Goal: Communication & Community: Answer question/provide support

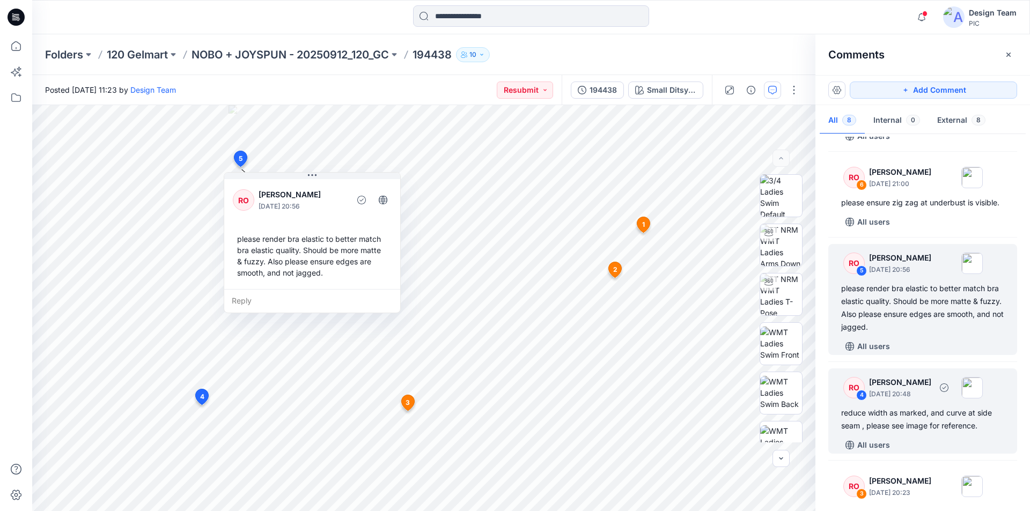
scroll to position [129, 0]
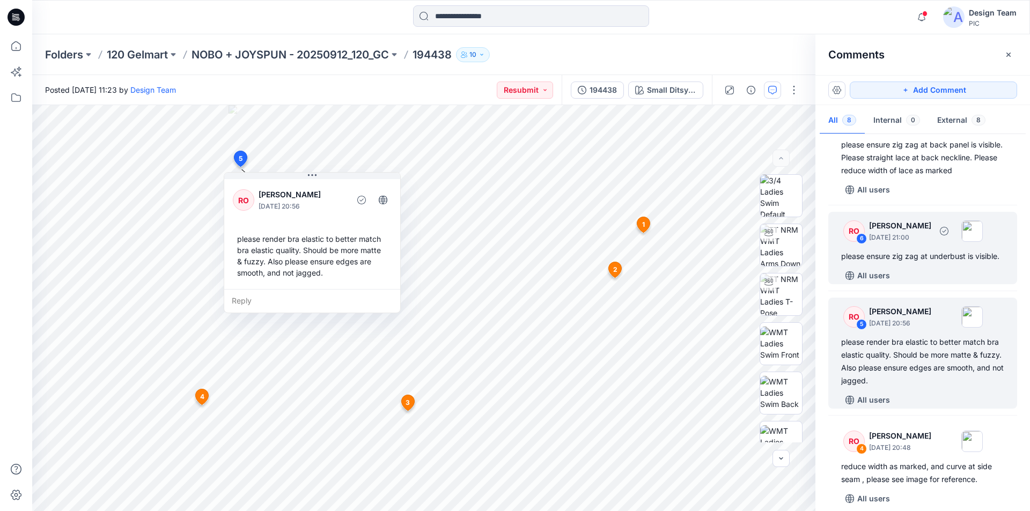
click at [926, 249] on div "RO 6 [PERSON_NAME] [DATE] 21:00 please ensure zig zag at underbust is visible. …" at bounding box center [922, 248] width 189 height 72
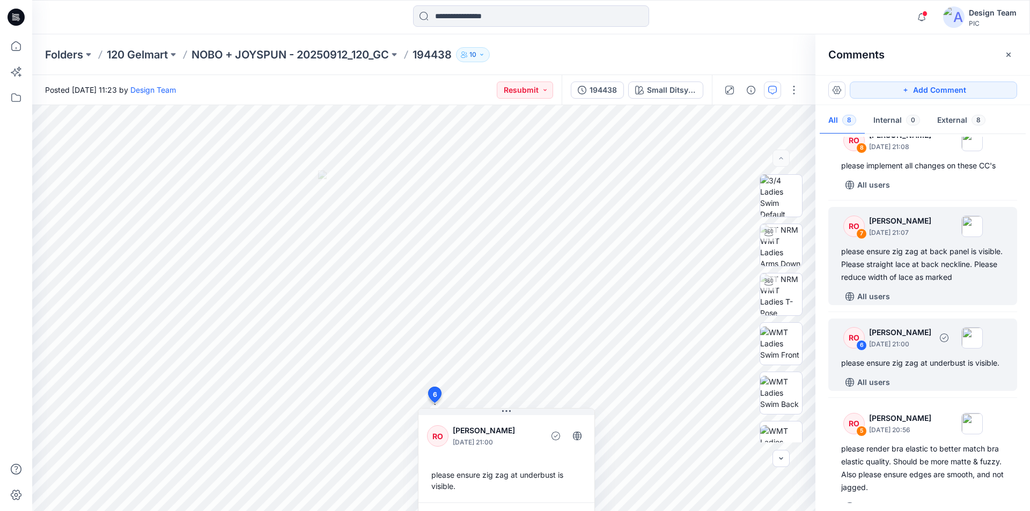
scroll to position [21, 0]
click at [928, 261] on div "please ensure zig zag at back panel is visible. Please straight lace at back ne…" at bounding box center [922, 265] width 163 height 39
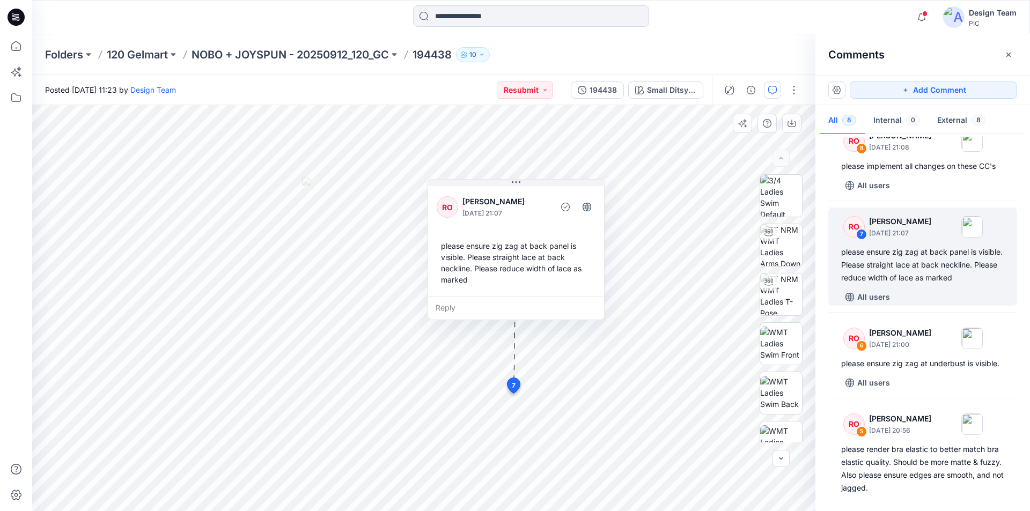
click at [527, 296] on div "Reply" at bounding box center [516, 308] width 176 height 24
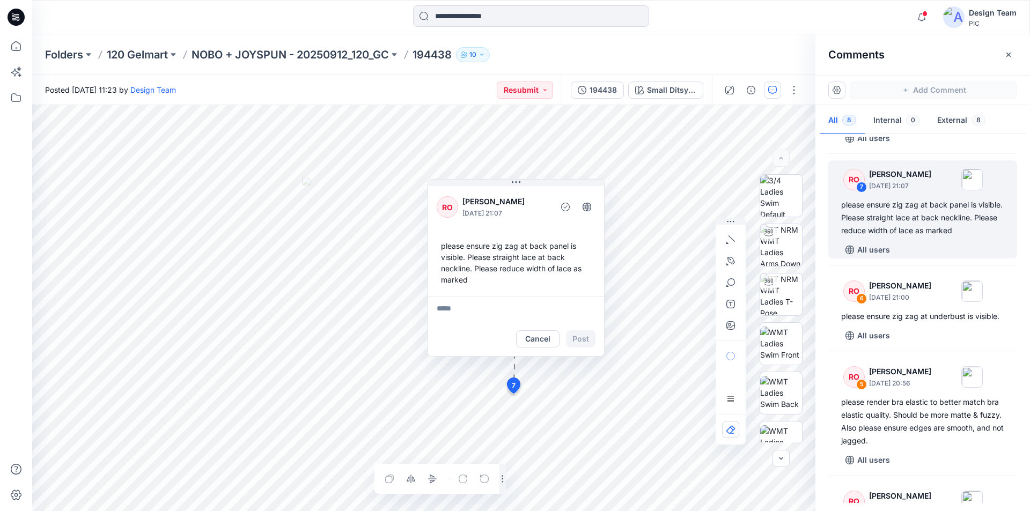
scroll to position [47, 0]
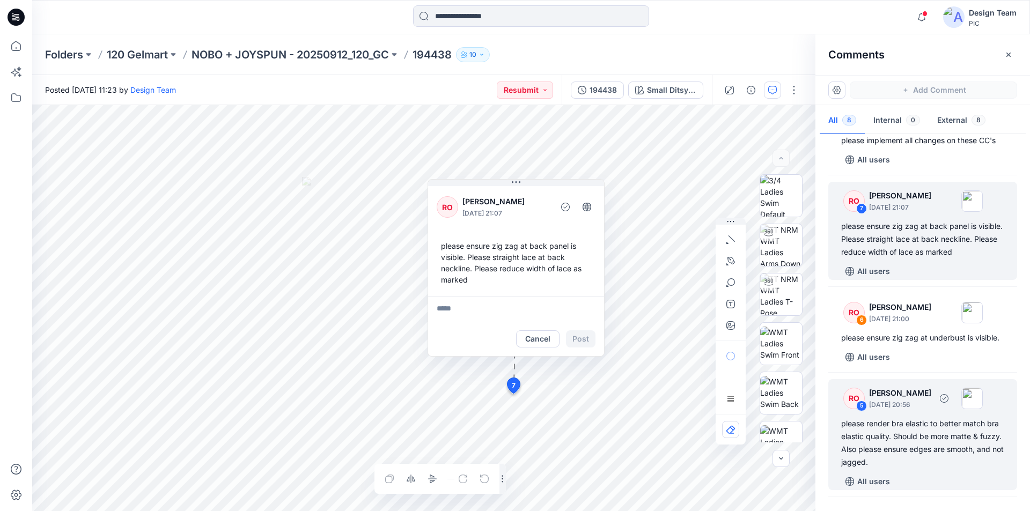
click at [936, 437] on div "please render bra elastic to better match bra elastic quality. Should be more m…" at bounding box center [922, 443] width 163 height 52
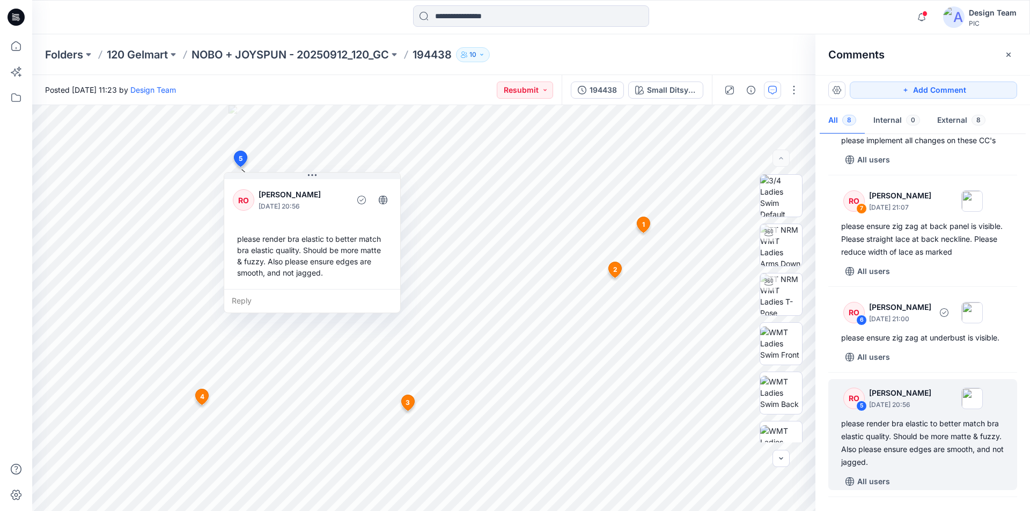
scroll to position [423, 0]
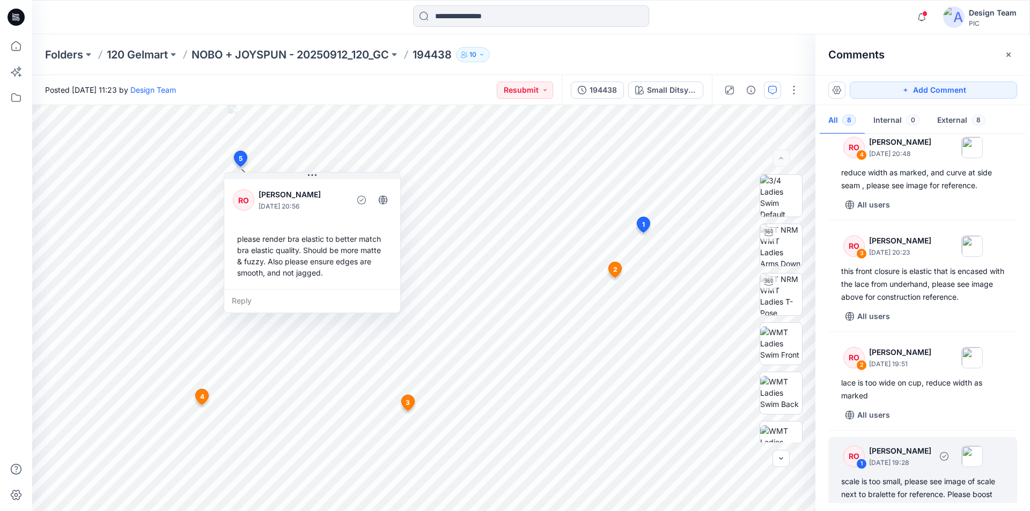
click at [901, 475] on div "scale is too small, please see image of scale next to bralette for reference. P…" at bounding box center [922, 494] width 163 height 39
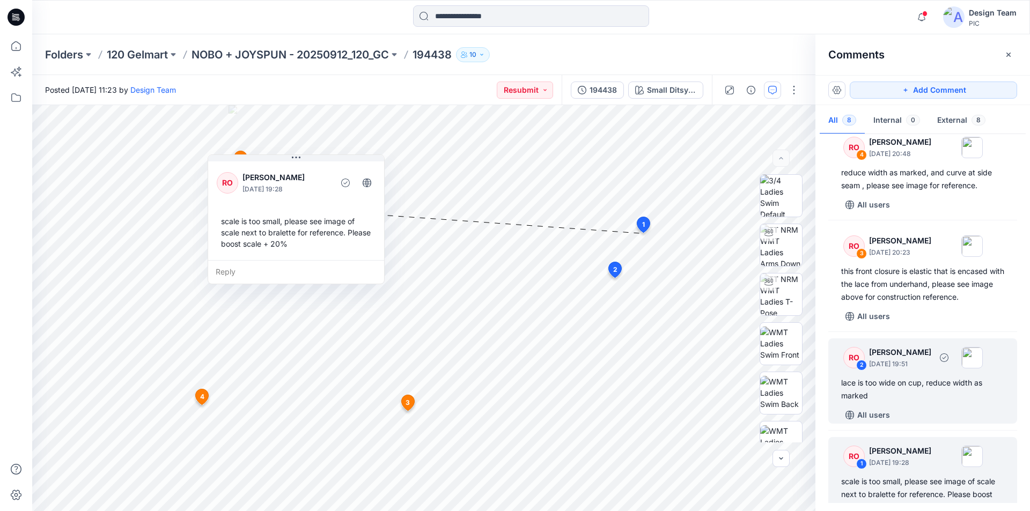
click at [913, 407] on div "All users" at bounding box center [929, 415] width 176 height 17
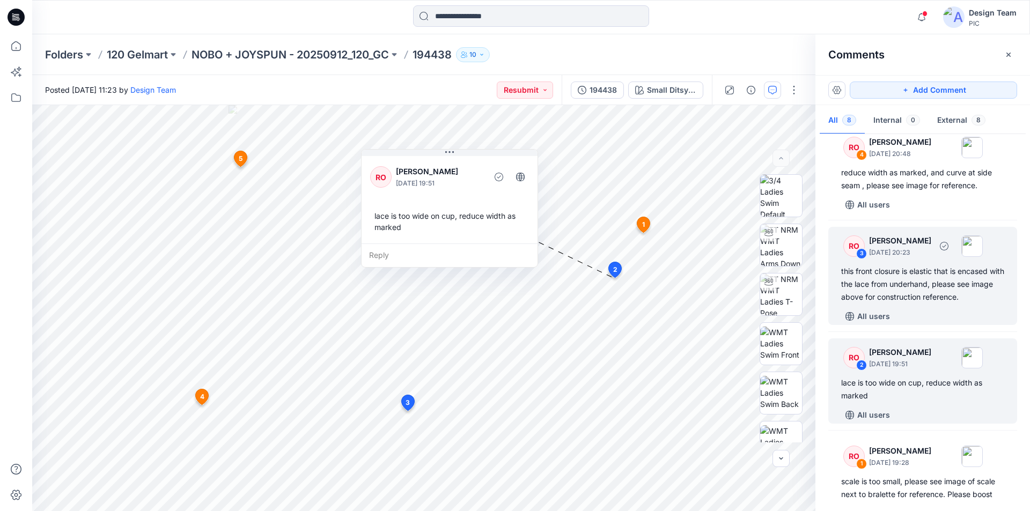
click at [923, 278] on div "this front closure is elastic that is encased with the lace from underhand, ple…" at bounding box center [922, 284] width 163 height 39
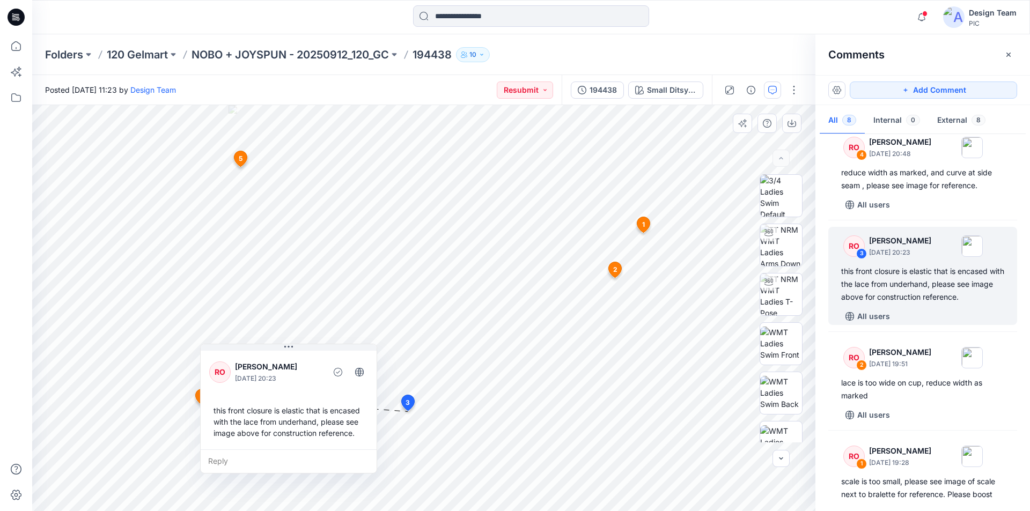
click at [244, 452] on div "Reply" at bounding box center [289, 462] width 176 height 24
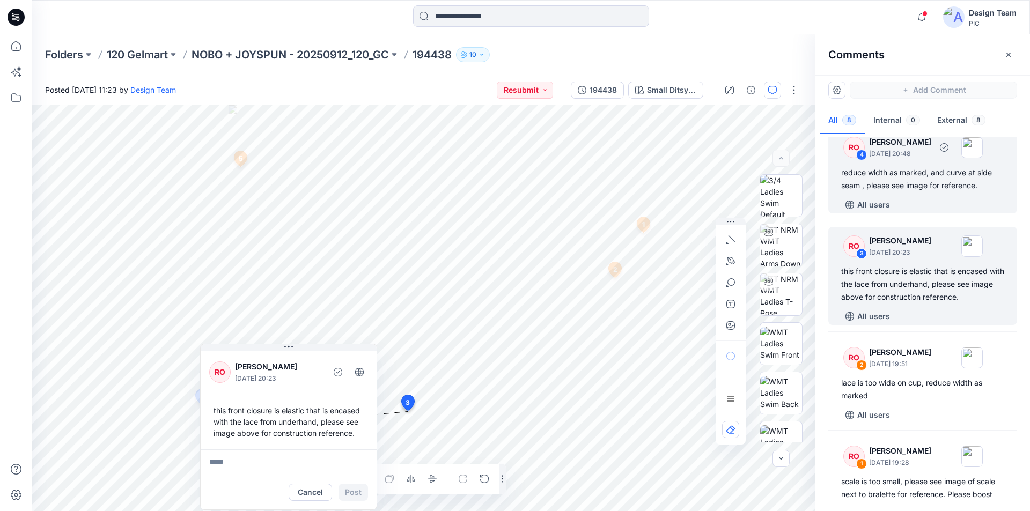
click at [937, 175] on div "reduce width as marked, and curve at side seam , please see image for reference." at bounding box center [922, 179] width 163 height 26
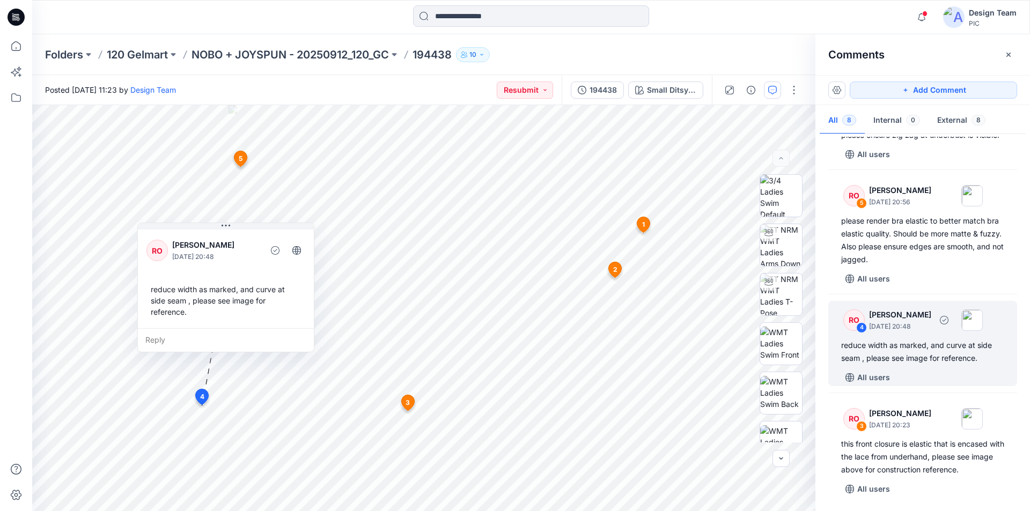
scroll to position [240, 0]
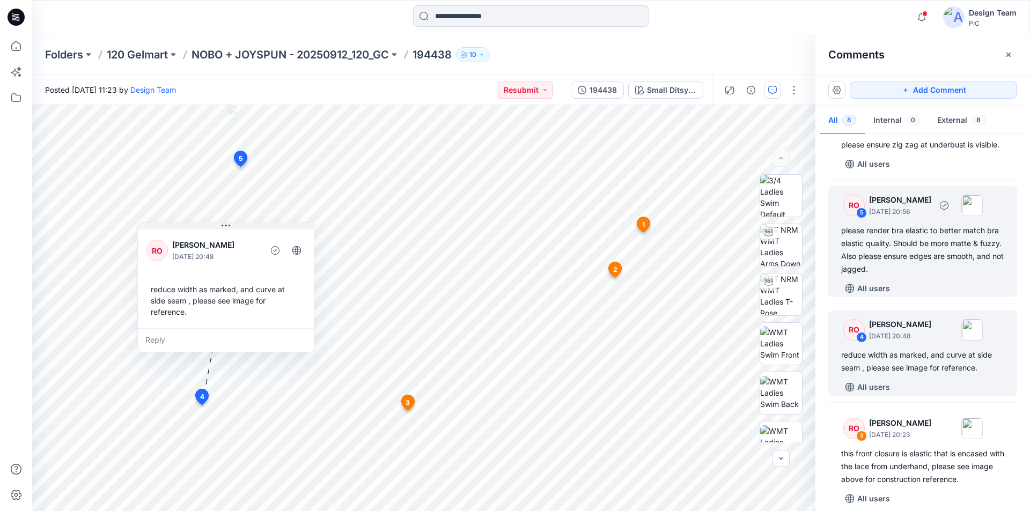
click at [937, 246] on div "please render bra elastic to better match bra elastic quality. Should be more m…" at bounding box center [922, 250] width 163 height 52
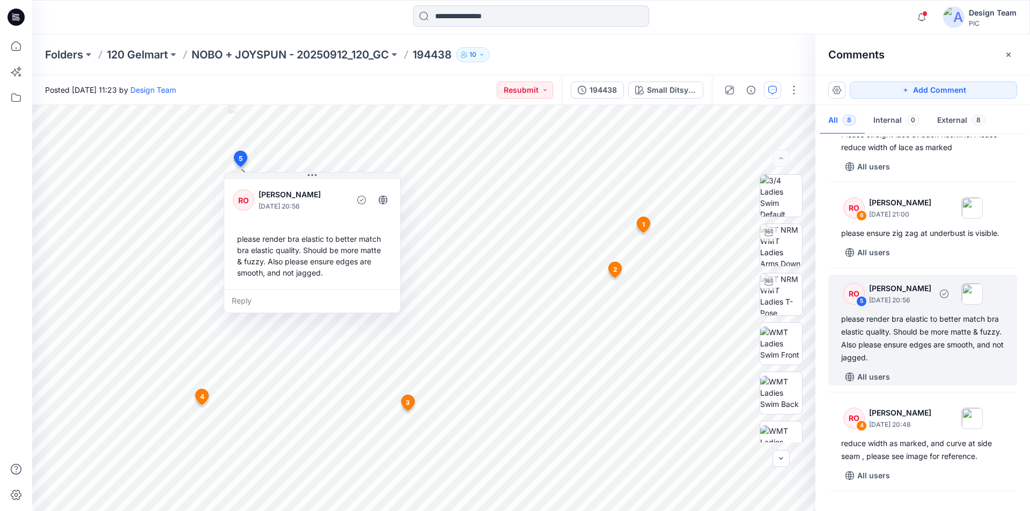
scroll to position [133, 0]
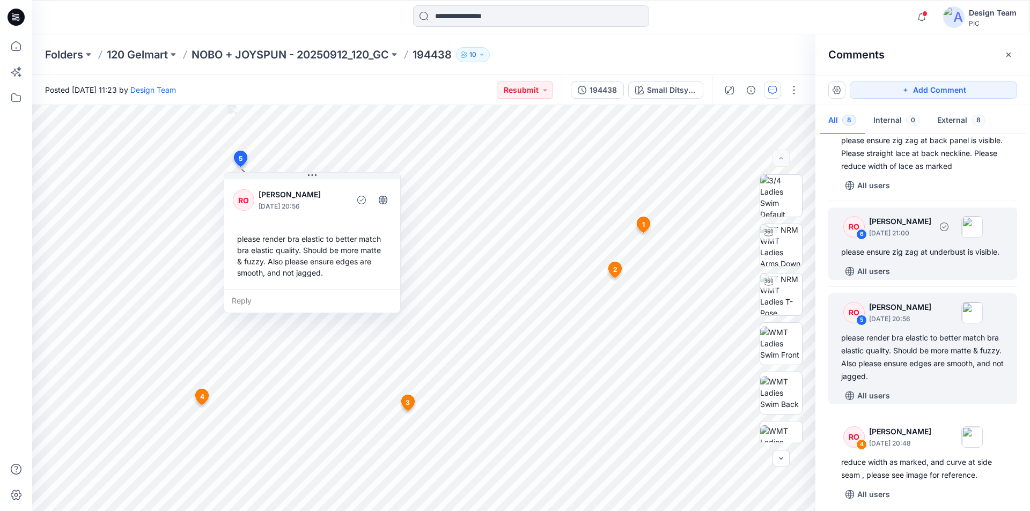
click at [924, 259] on div "RO 6 [PERSON_NAME] [DATE] 21:00 please ensure zig zag at underbust is visible. …" at bounding box center [922, 244] width 189 height 72
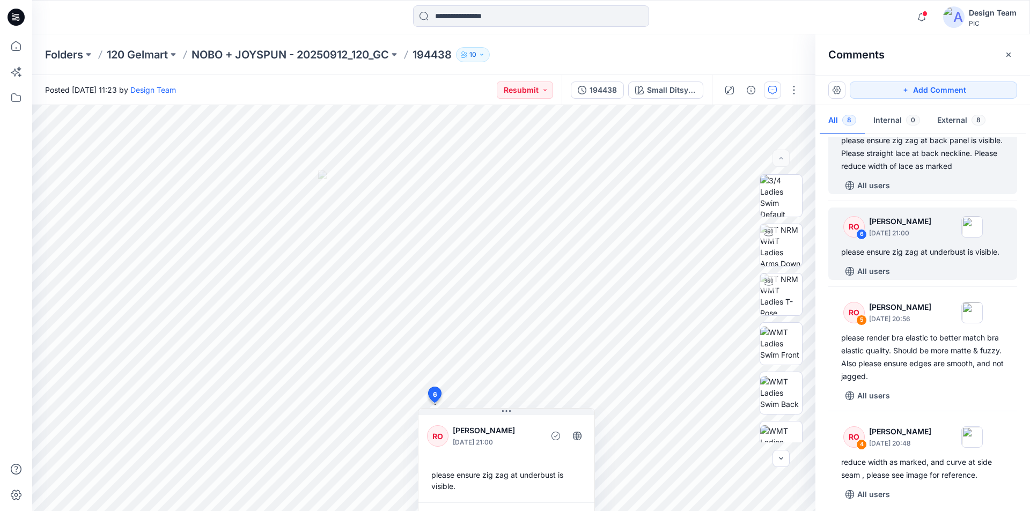
click at [948, 166] on div "please ensure zig zag at back panel is visible. Please straight lace at back ne…" at bounding box center [922, 153] width 163 height 39
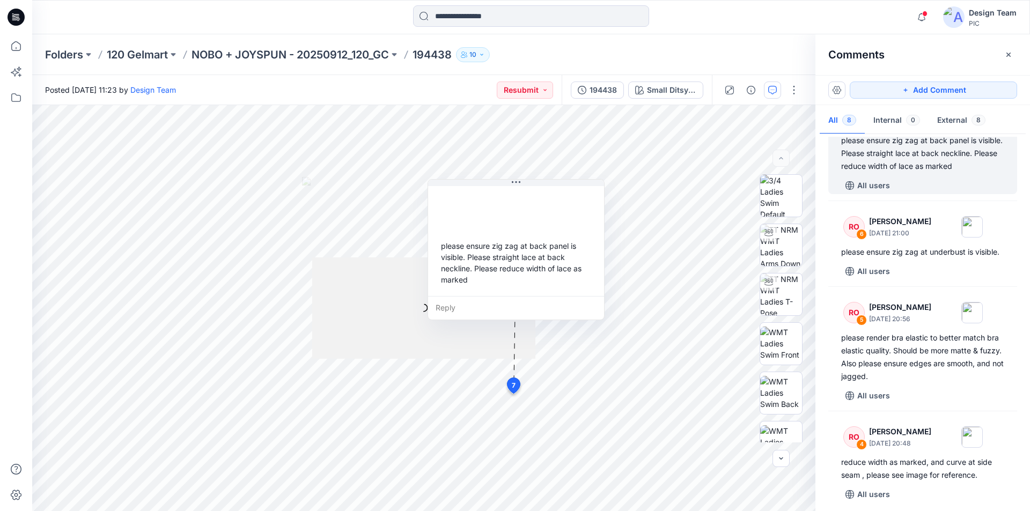
scroll to position [92, 0]
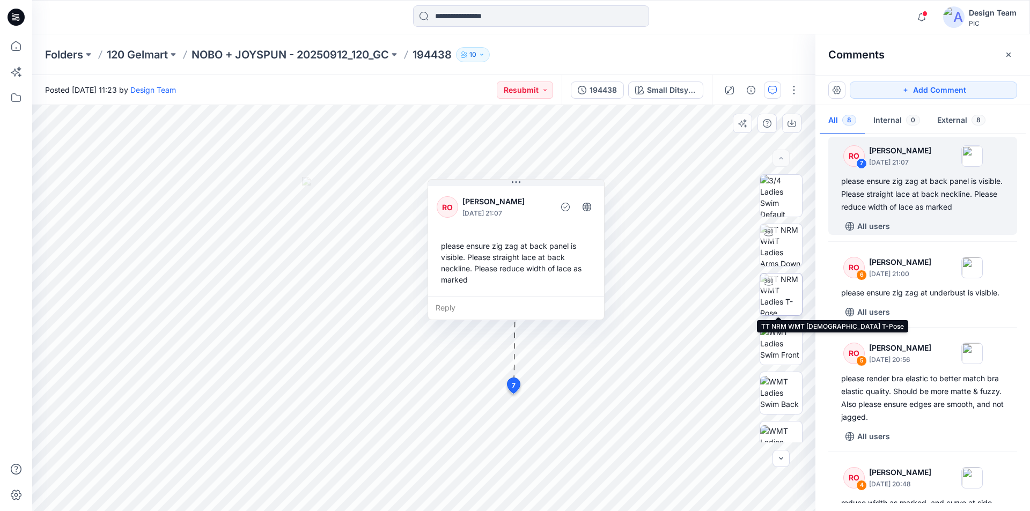
click at [781, 290] on img at bounding box center [781, 295] width 42 height 42
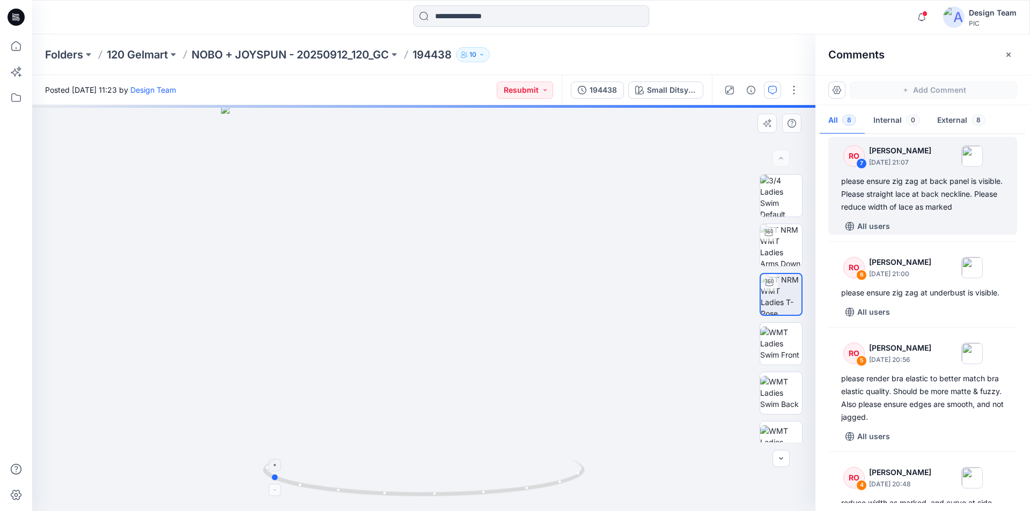
drag, startPoint x: 575, startPoint y: 475, endPoint x: 424, endPoint y: 484, distance: 151.0
click at [424, 484] on icon at bounding box center [425, 479] width 325 height 40
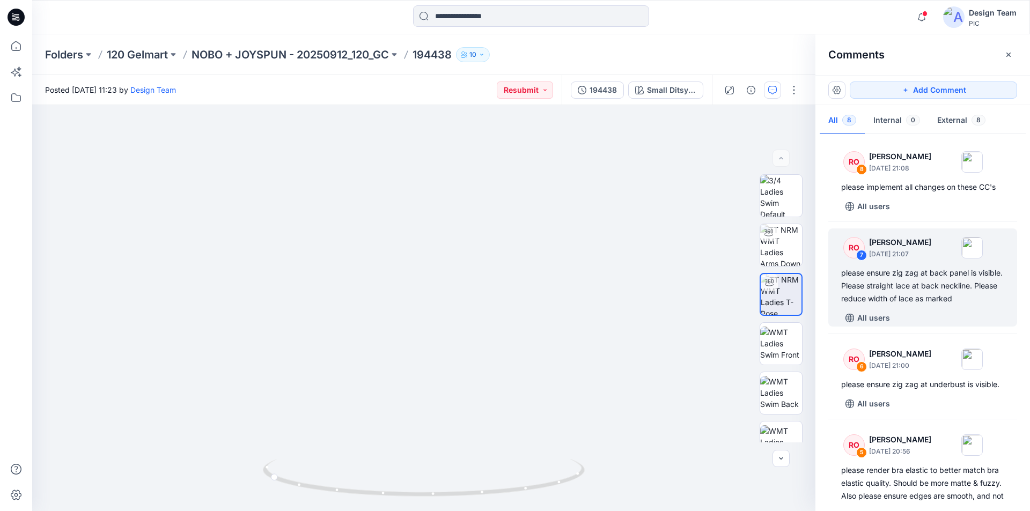
scroll to position [0, 0]
click at [19, 15] on icon at bounding box center [16, 17] width 17 height 17
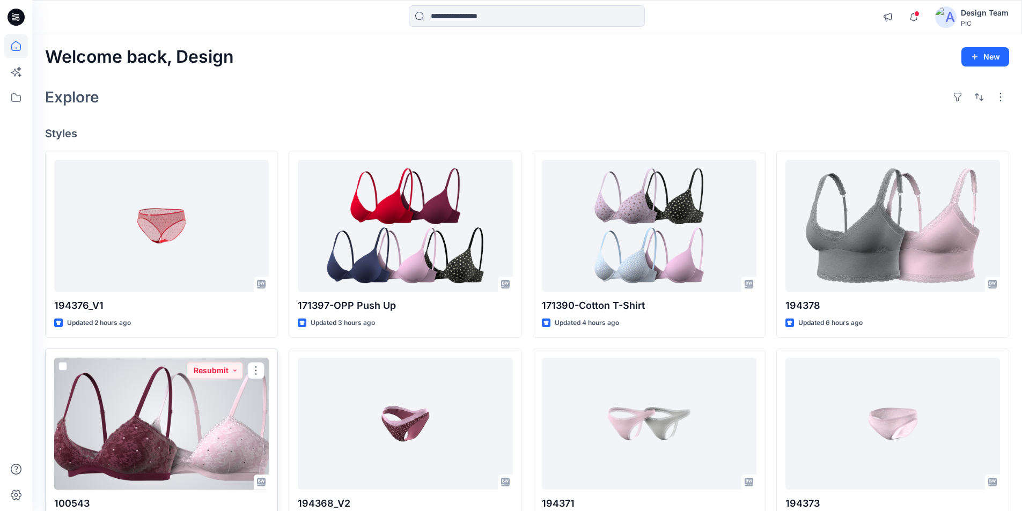
click at [172, 392] on div at bounding box center [161, 424] width 215 height 133
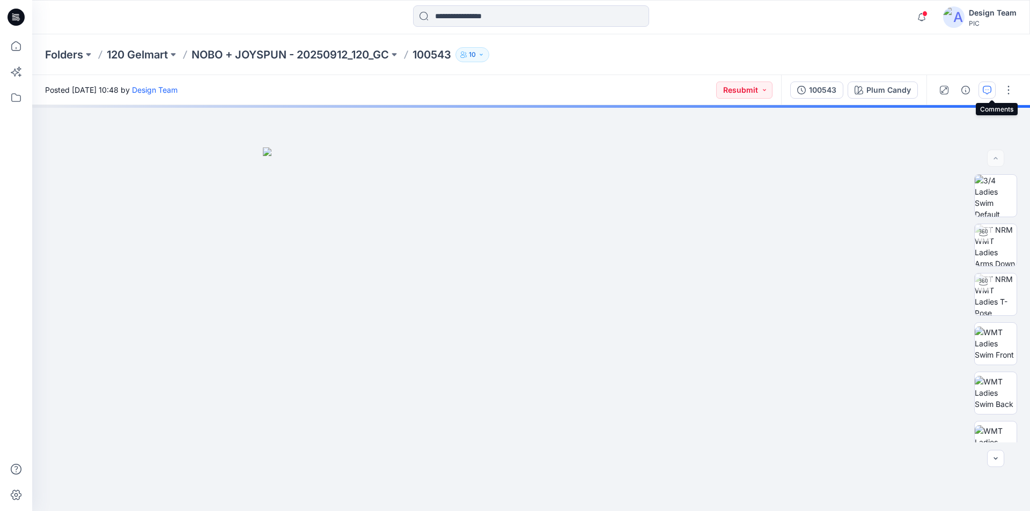
click at [991, 89] on icon "button" at bounding box center [987, 90] width 9 height 9
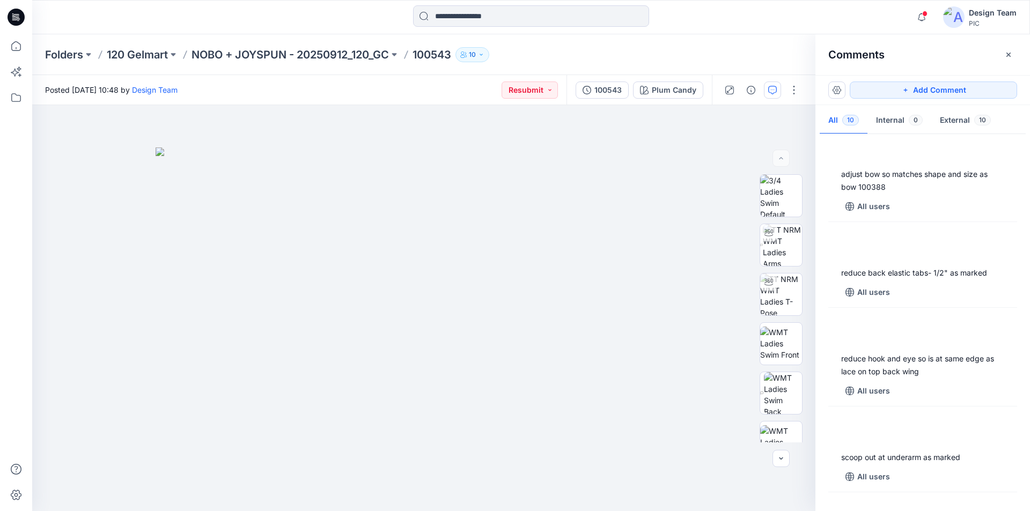
scroll to position [556, 0]
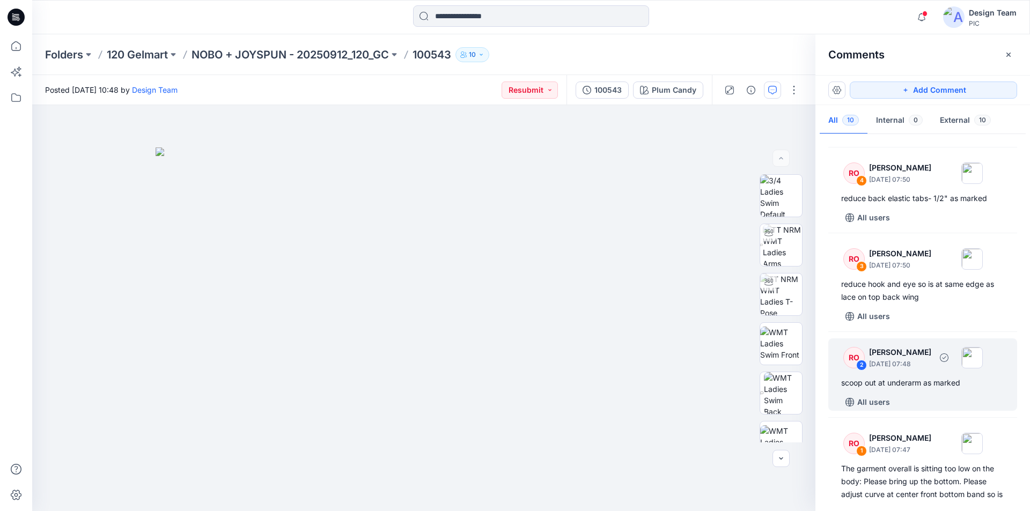
click at [929, 344] on div "RO 2 [PERSON_NAME] [DATE] 07:48" at bounding box center [909, 358] width 148 height 30
